Goal: Navigation & Orientation: Understand site structure

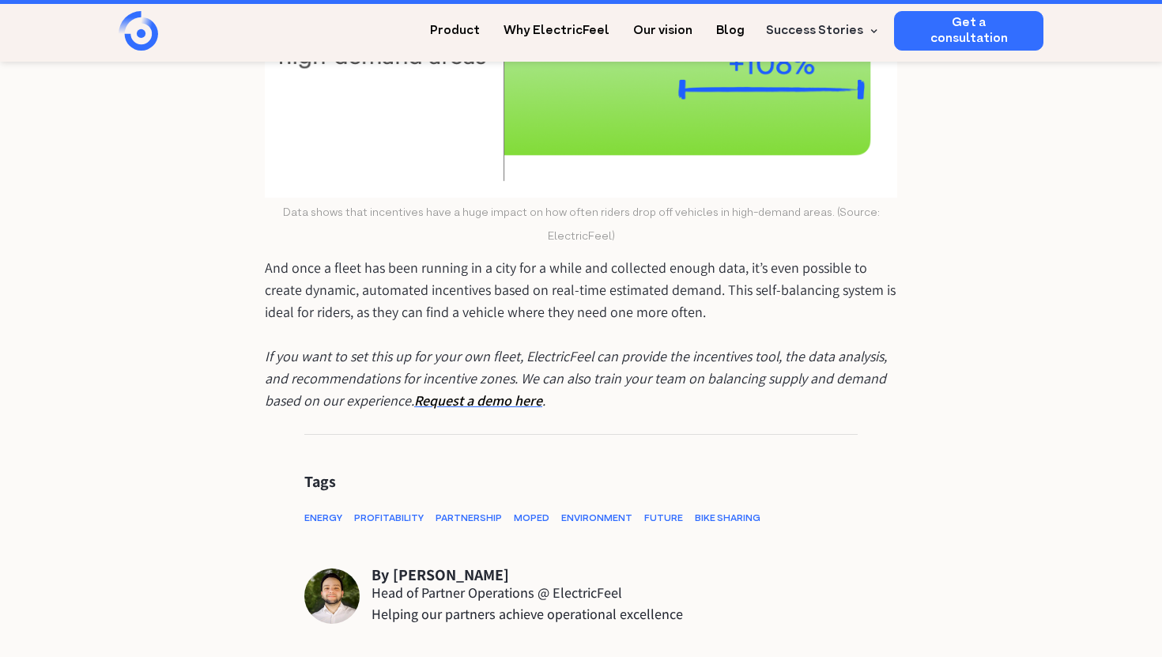
scroll to position [4224, 0]
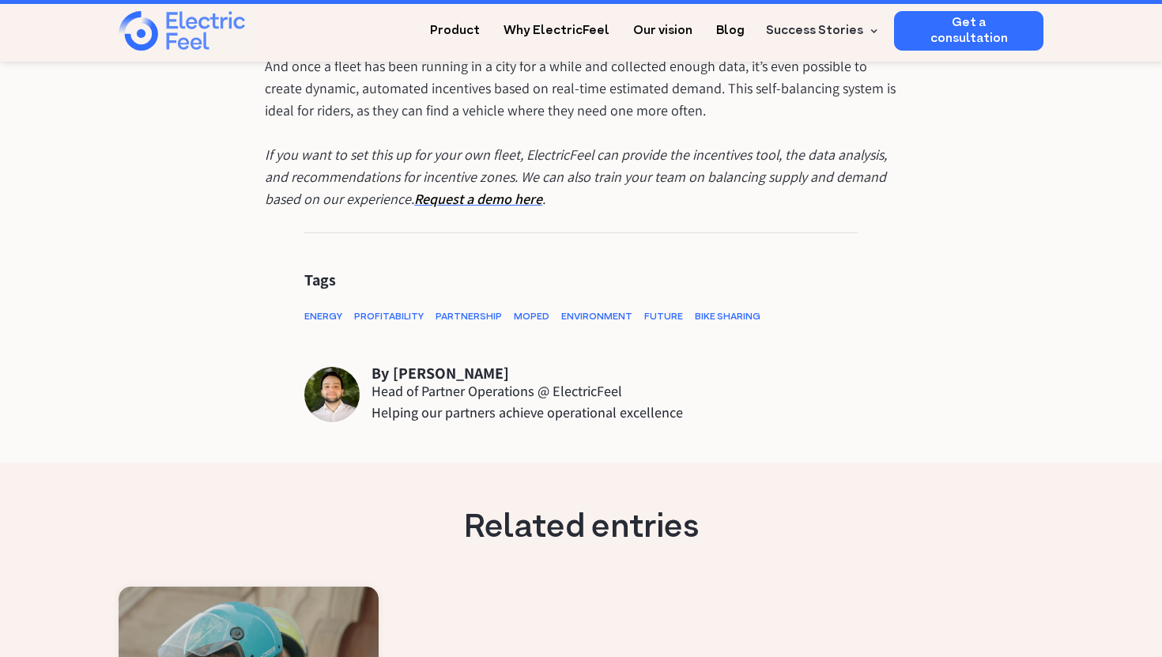
click at [139, 50] on img "home" at bounding box center [182, 31] width 127 height 40
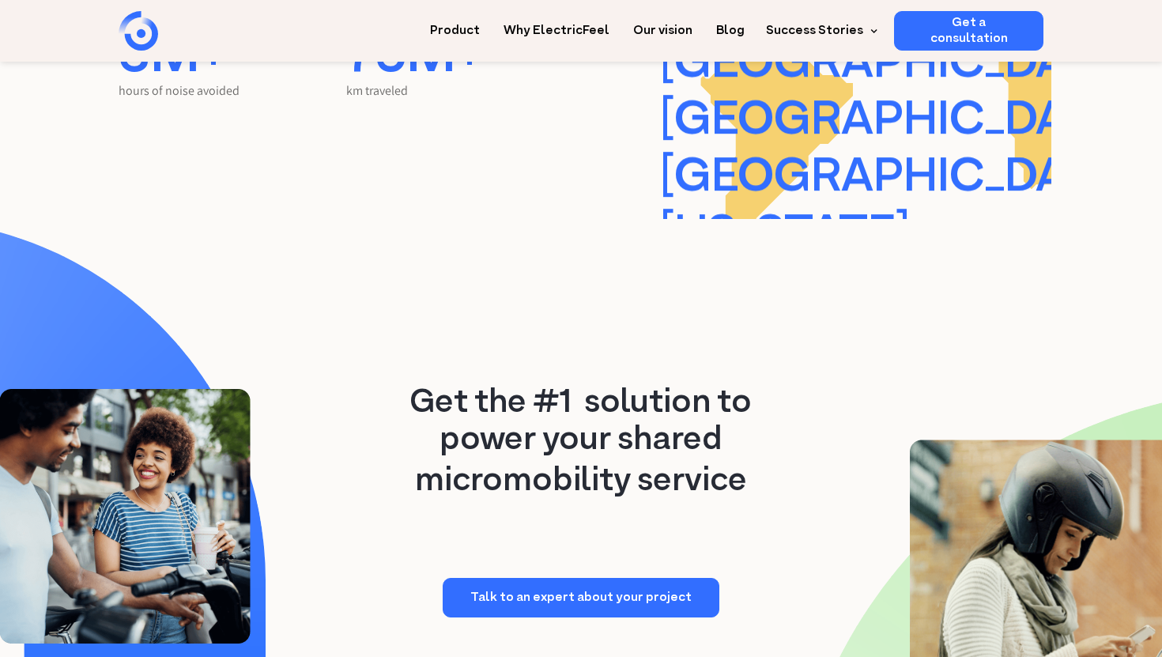
scroll to position [3393, 0]
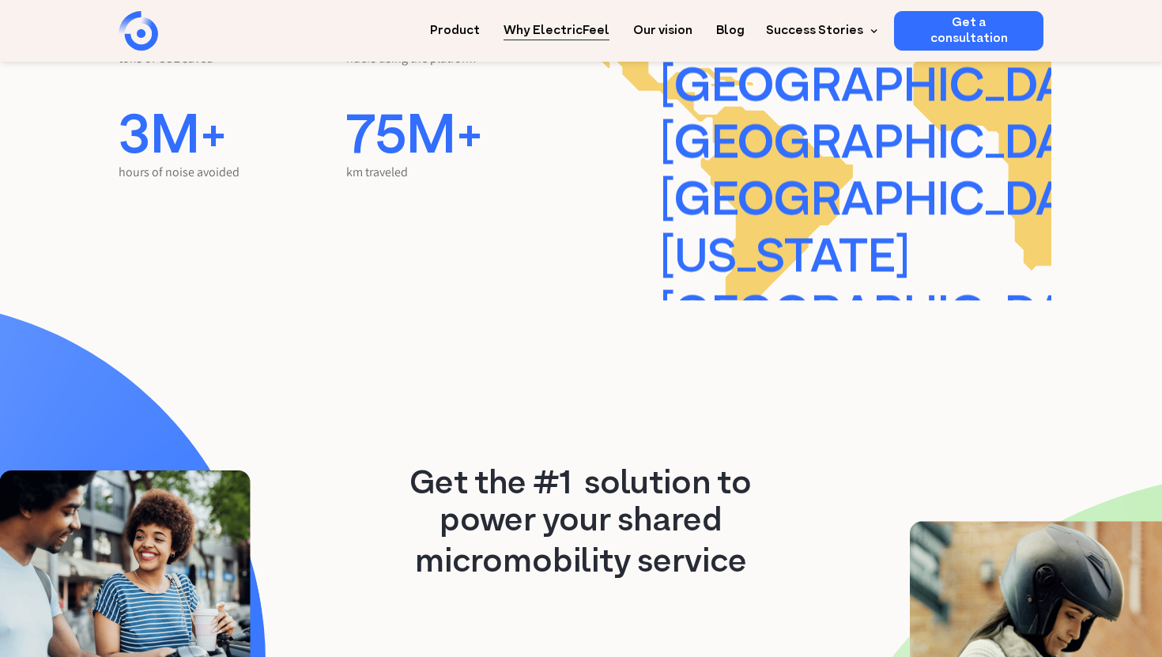
click at [583, 38] on link "Why ElectricFeel" at bounding box center [557, 25] width 106 height 29
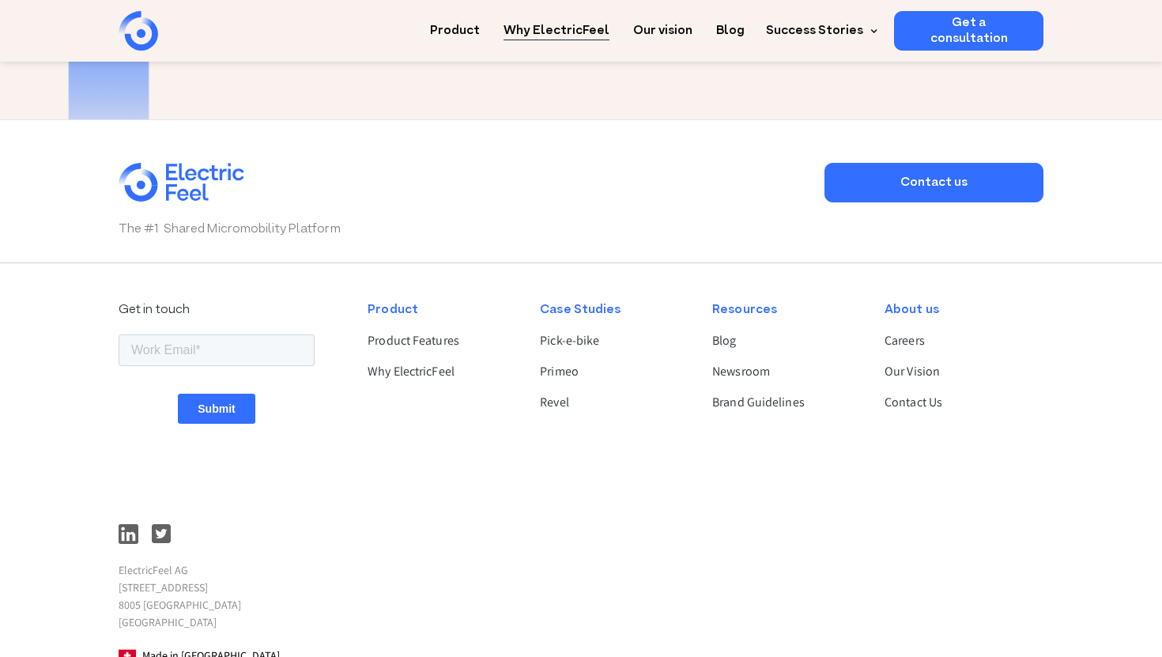
scroll to position [2774, 0]
